Goal: Task Accomplishment & Management: Complete application form

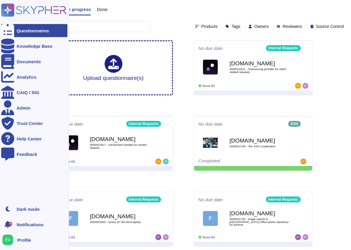
click at [26, 7] on icon at bounding box center [34, 10] width 66 height 13
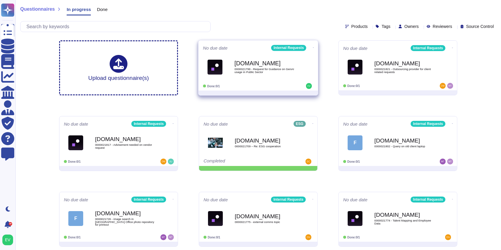
click at [250, 83] on div "Done: 0/1" at bounding box center [240, 86] width 74 height 6
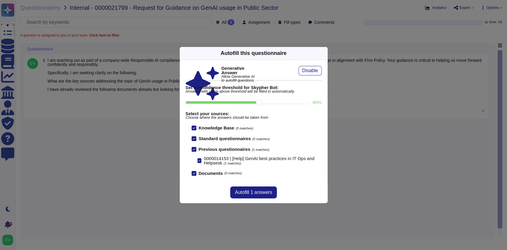
drag, startPoint x: 321, startPoint y: 52, endPoint x: 312, endPoint y: 55, distance: 9.8
click at [324, 53] on icon at bounding box center [324, 53] width 0 height 0
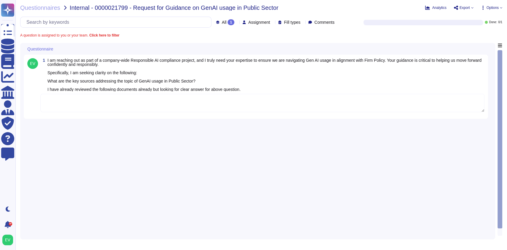
drag, startPoint x: 70, startPoint y: 121, endPoint x: 67, endPoint y: 120, distance: 3.1
click at [69, 121] on div "1 I am reaching out as part of a company-wide Responsible AI compliance project…" at bounding box center [258, 139] width 468 height 193
click at [62, 106] on textarea at bounding box center [262, 103] width 444 height 18
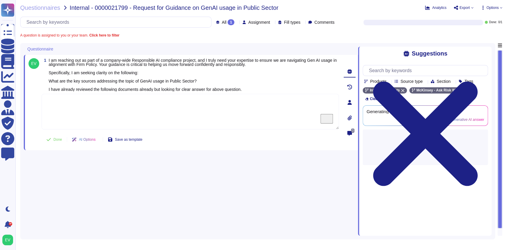
paste textarea "According to the guidelines for using Lilli with public sector data: If you are…"
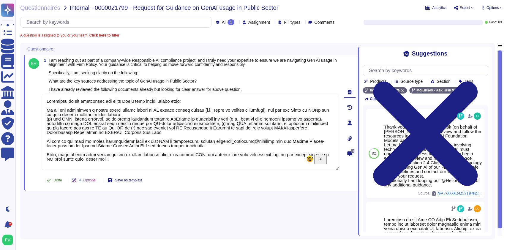
type textarea "According to the guidelines for using Lilli with public sector data: If you are…"
click at [58, 182] on span "Done" at bounding box center [57, 181] width 9 height 4
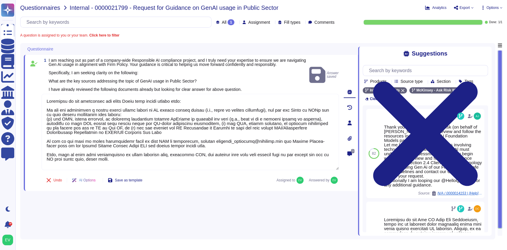
click at [34, 5] on span "Questionnaires" at bounding box center [40, 8] width 40 height 6
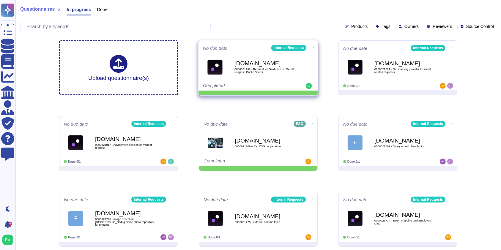
click at [313, 47] on icon at bounding box center [313, 47] width 1 height 1
